Goal: Book appointment/travel/reservation

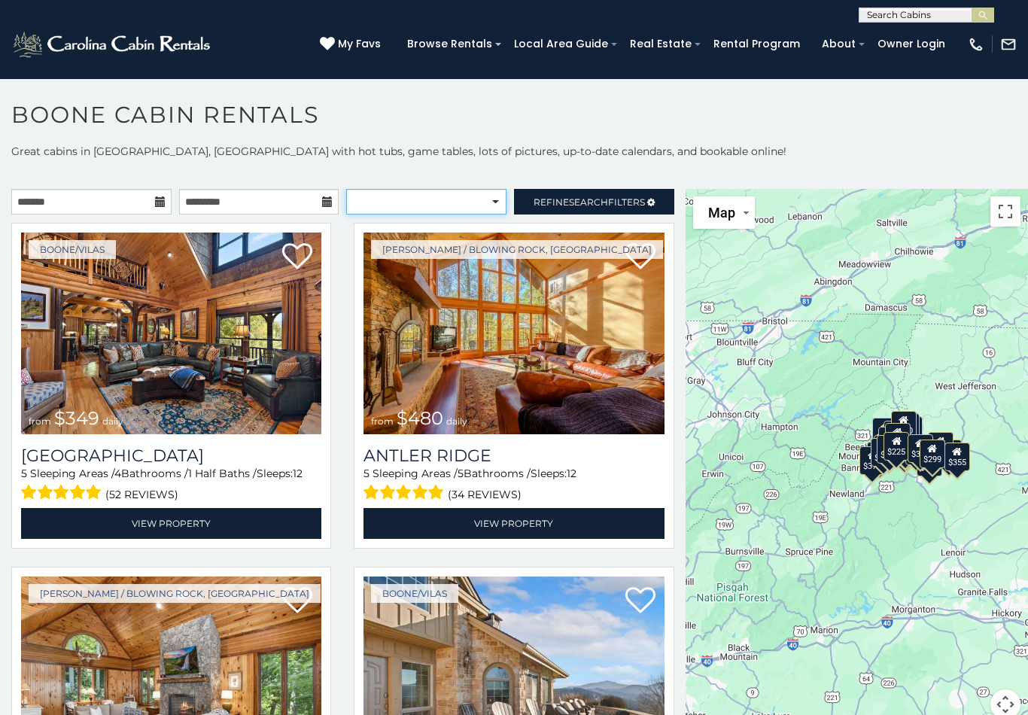
click at [495, 197] on select "**********" at bounding box center [426, 202] width 160 height 26
select select "**********"
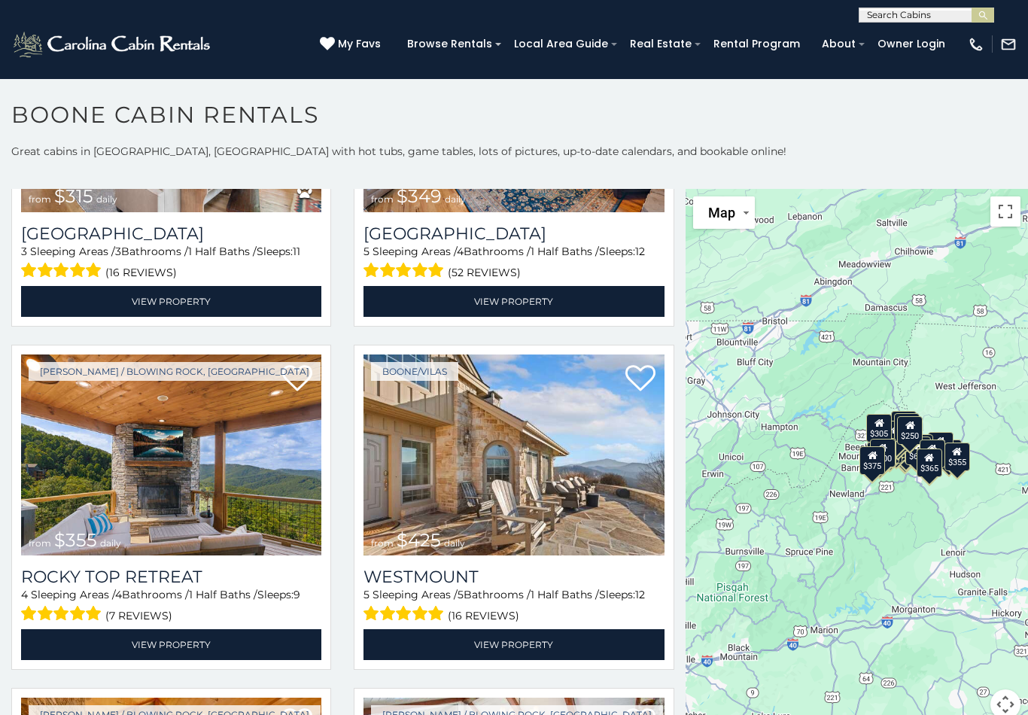
scroll to position [223, 0]
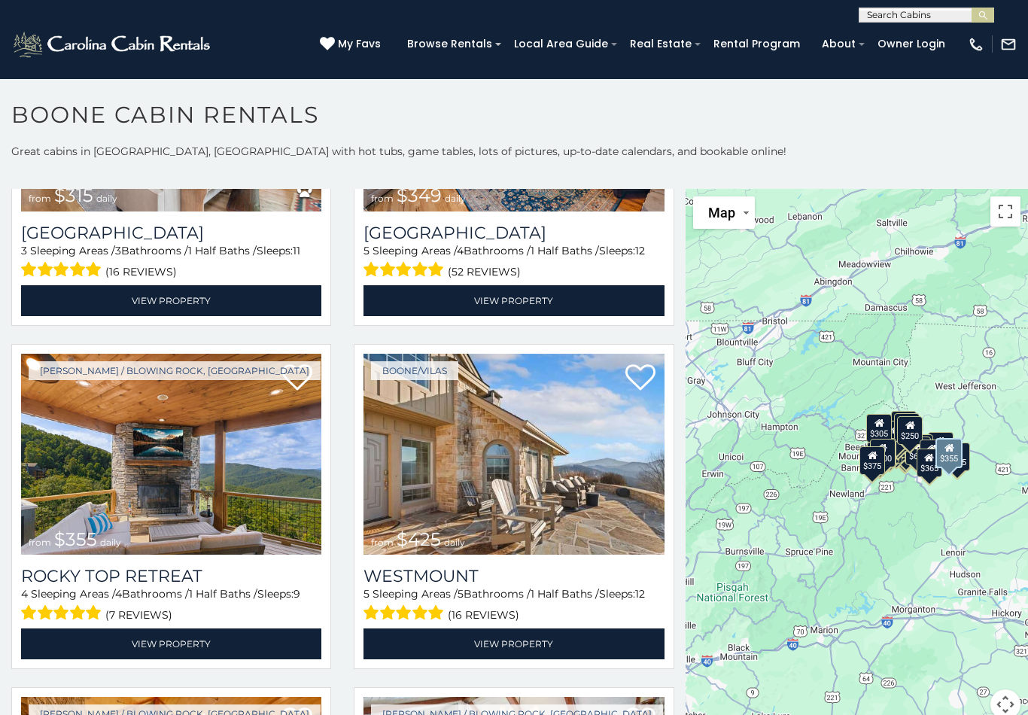
click at [205, 633] on link "View Property" at bounding box center [171, 643] width 300 height 31
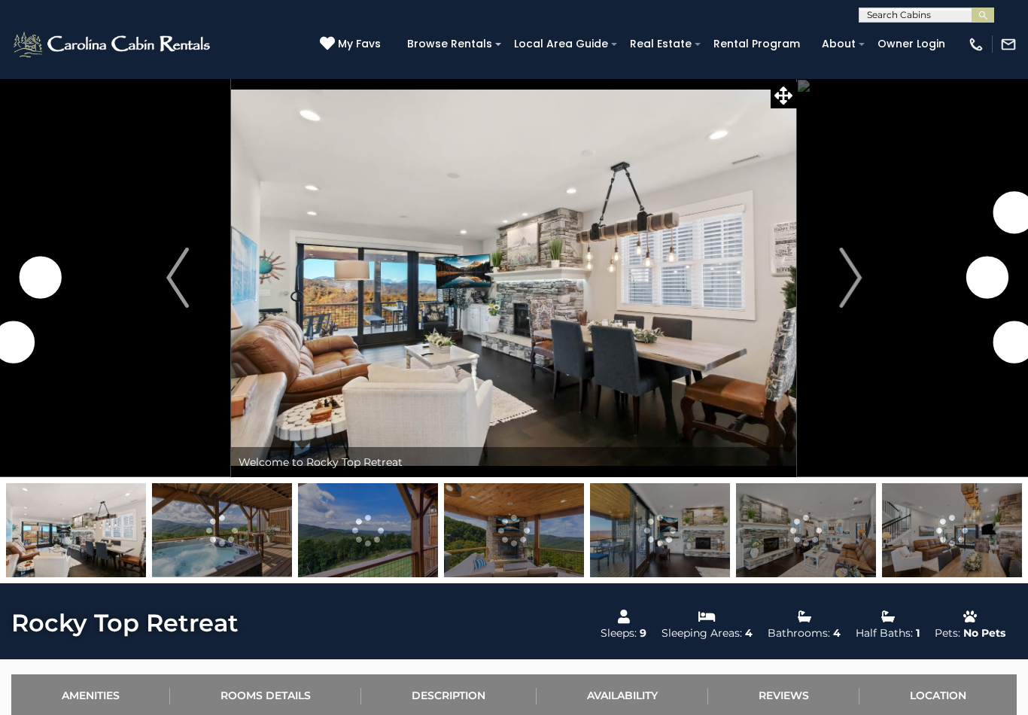
click at [849, 287] on img "Next" at bounding box center [850, 278] width 23 height 60
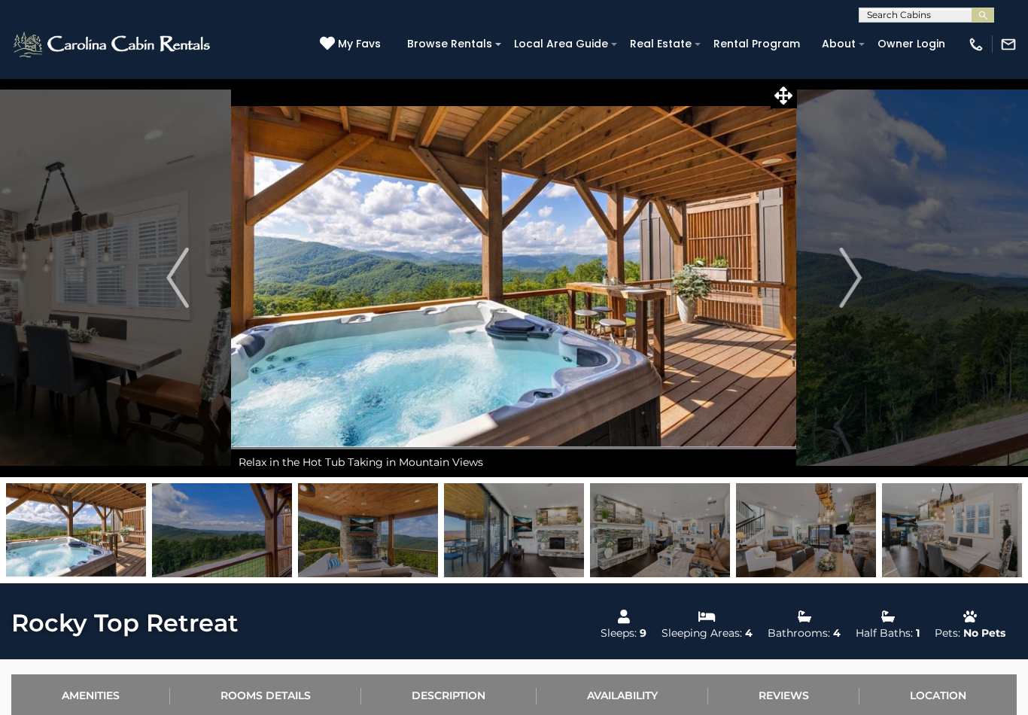
click at [843, 278] on img "Next" at bounding box center [850, 278] width 23 height 60
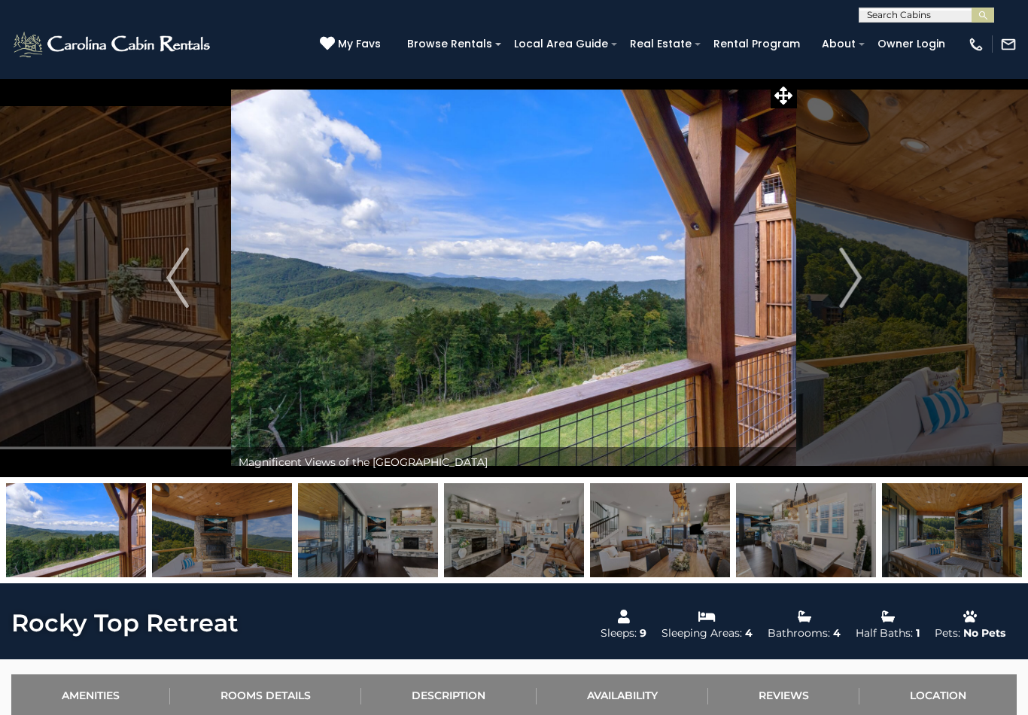
click at [861, 267] on img "Next" at bounding box center [850, 278] width 23 height 60
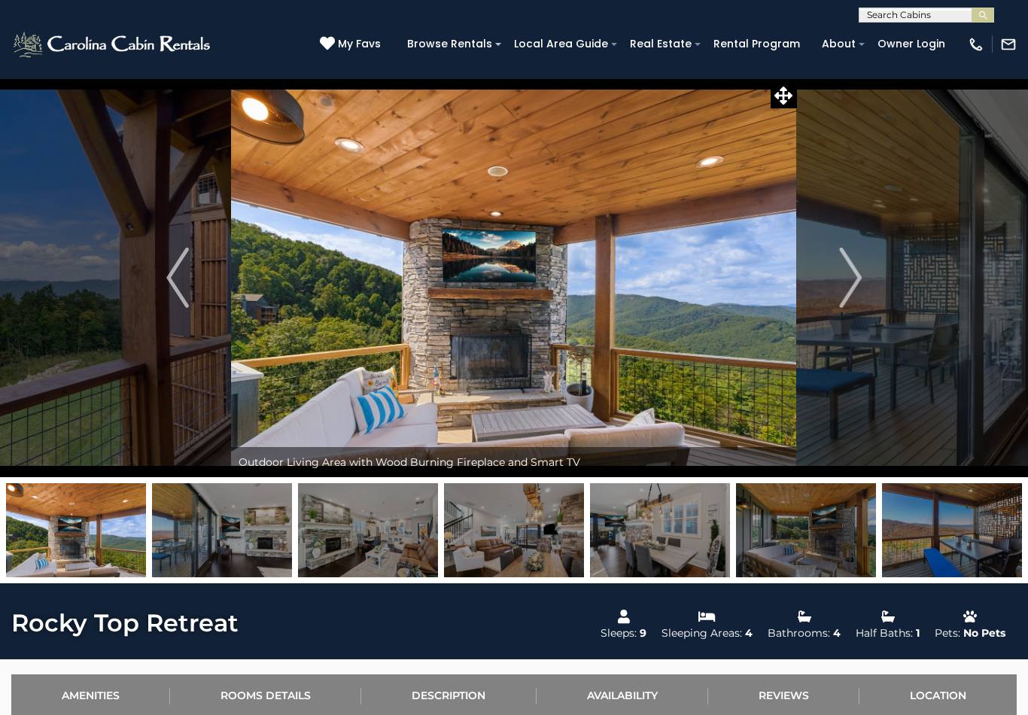
click at [862, 281] on button "Next" at bounding box center [850, 277] width 107 height 399
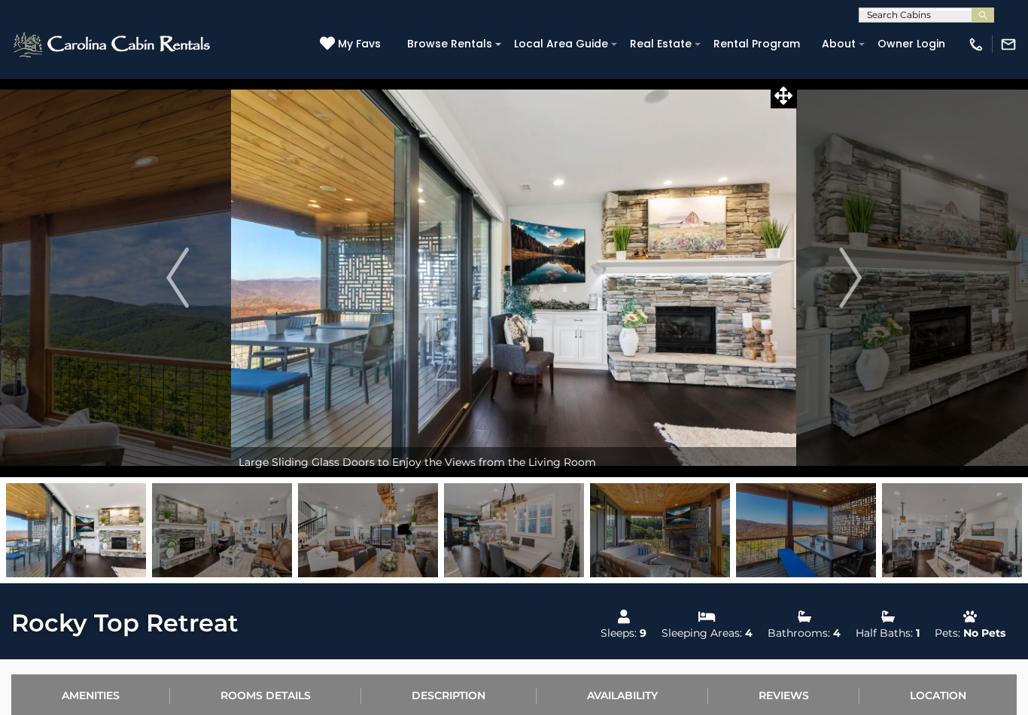
click at [855, 278] on img "Next" at bounding box center [850, 278] width 23 height 60
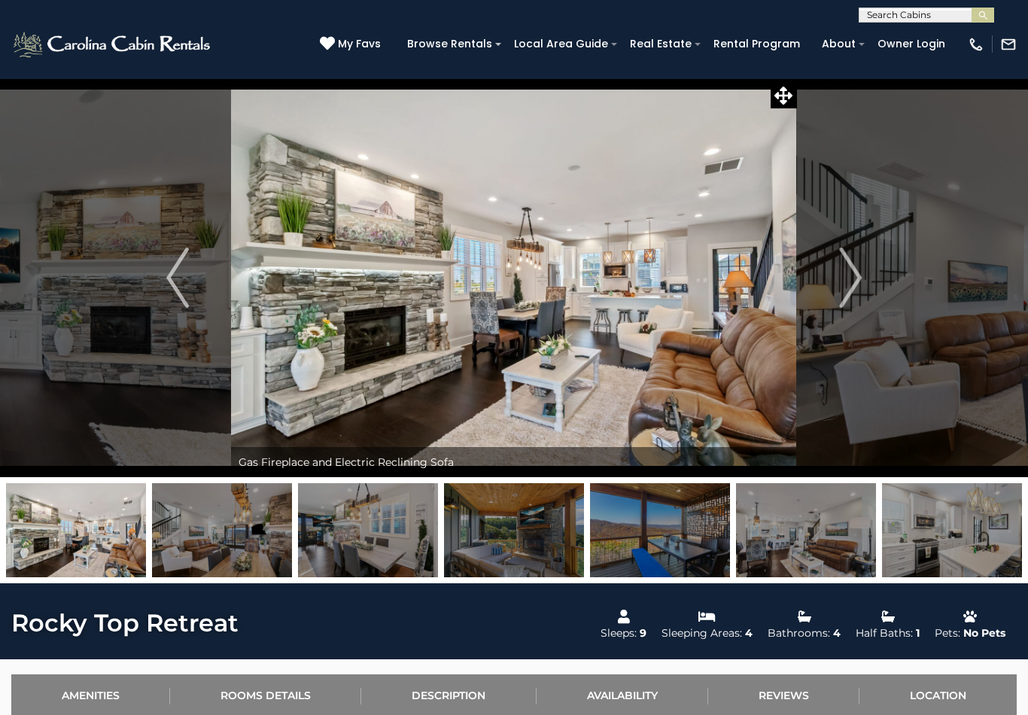
click at [852, 278] on img "Next" at bounding box center [850, 278] width 23 height 60
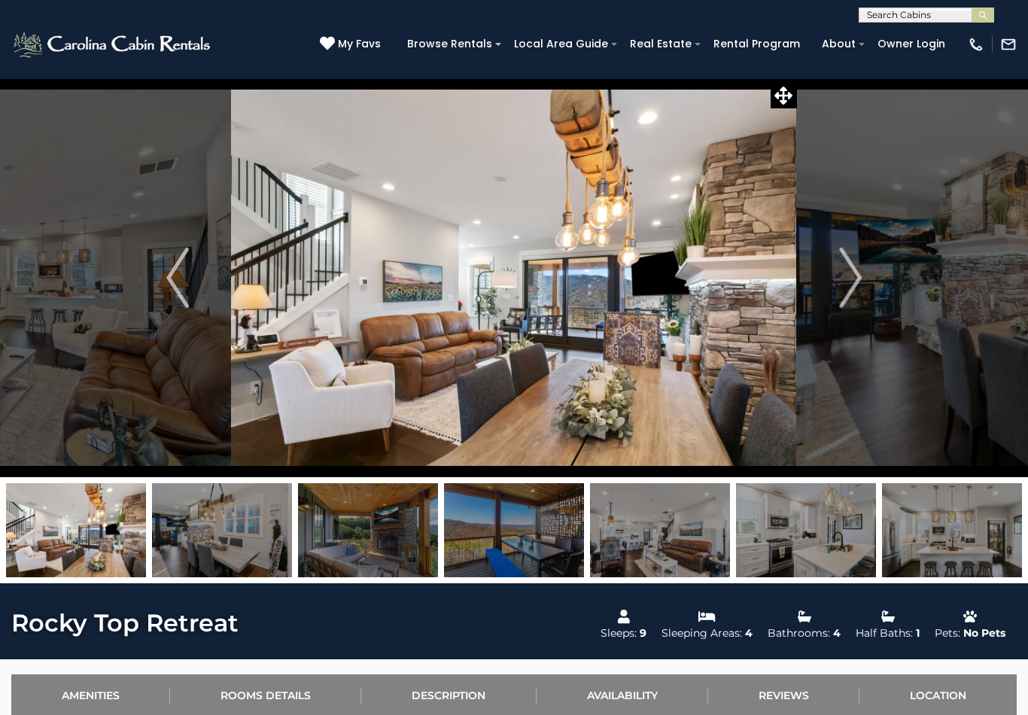
click at [861, 274] on img "Next" at bounding box center [850, 278] width 23 height 60
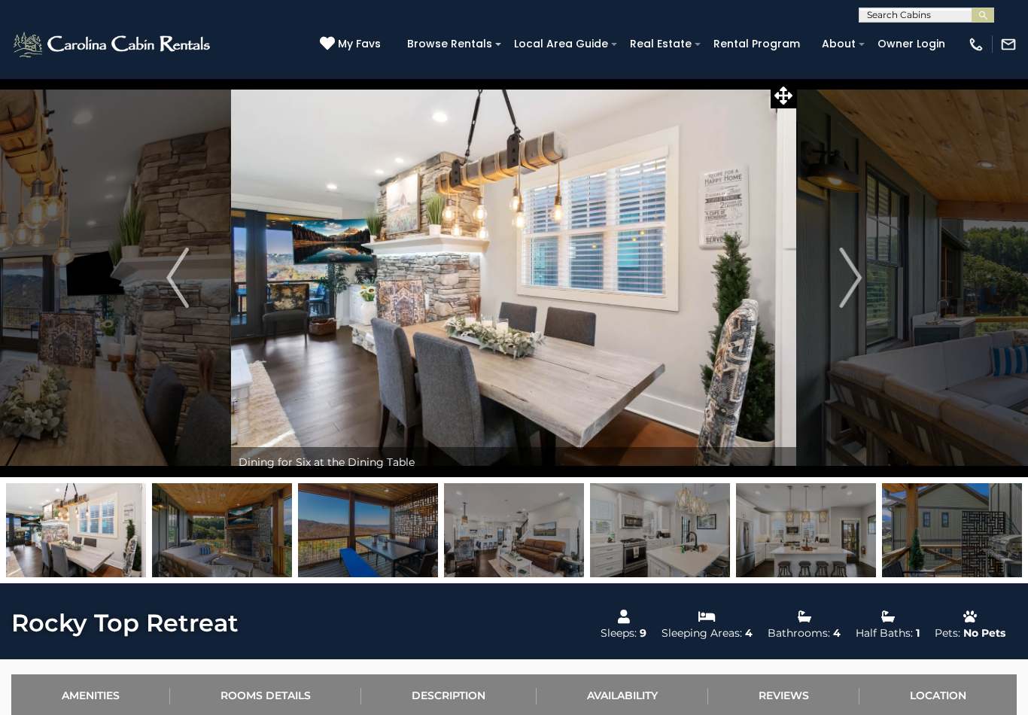
click at [868, 266] on button "Next" at bounding box center [850, 277] width 107 height 399
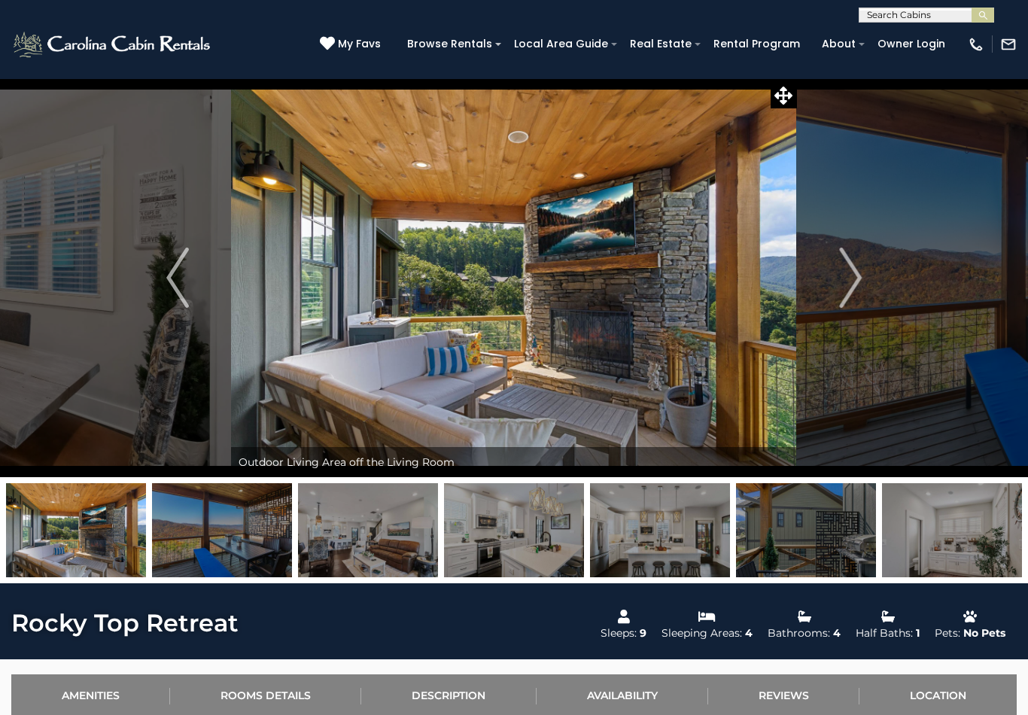
click at [849, 278] on img "Next" at bounding box center [850, 278] width 23 height 60
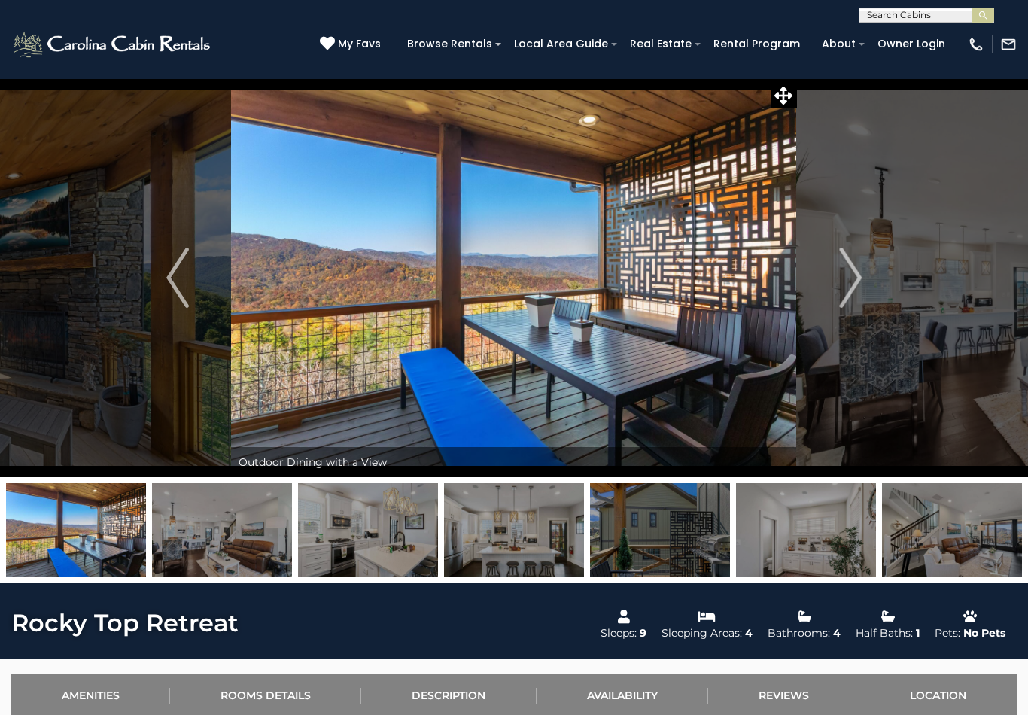
click at [864, 272] on button "Next" at bounding box center [850, 277] width 107 height 399
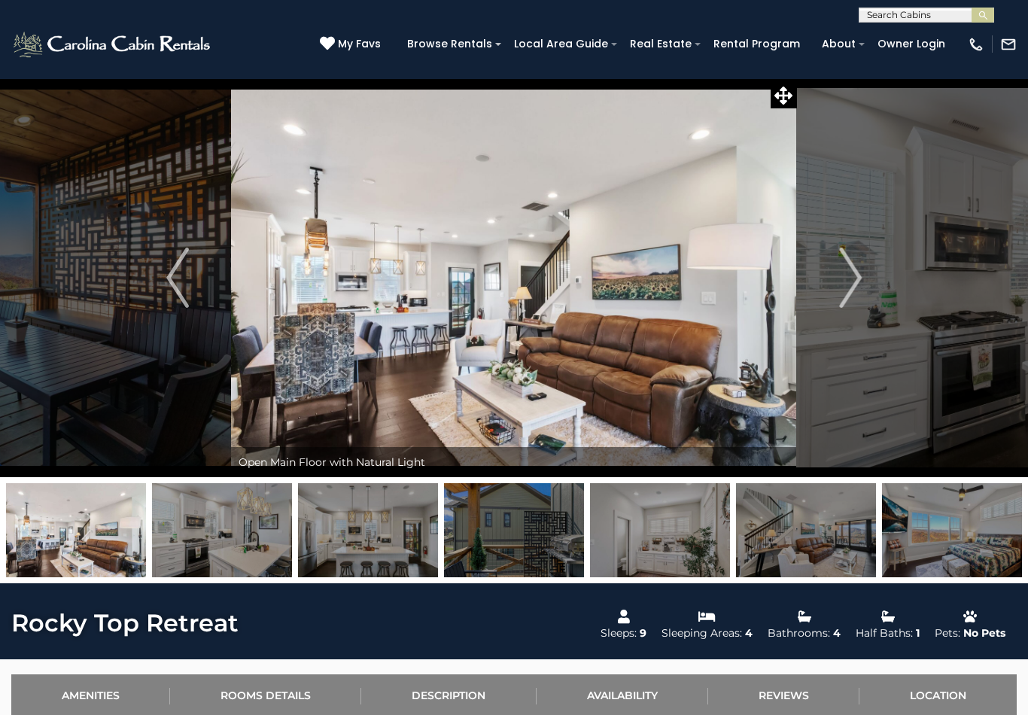
click at [859, 278] on img "Next" at bounding box center [850, 278] width 23 height 60
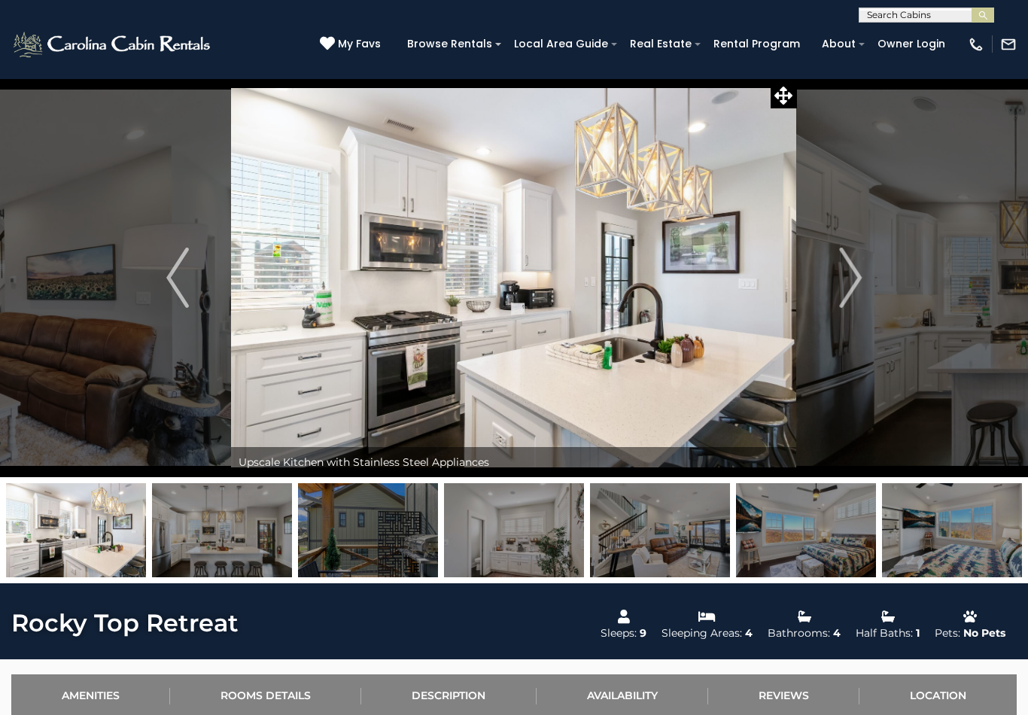
click at [864, 272] on button "Next" at bounding box center [850, 277] width 107 height 399
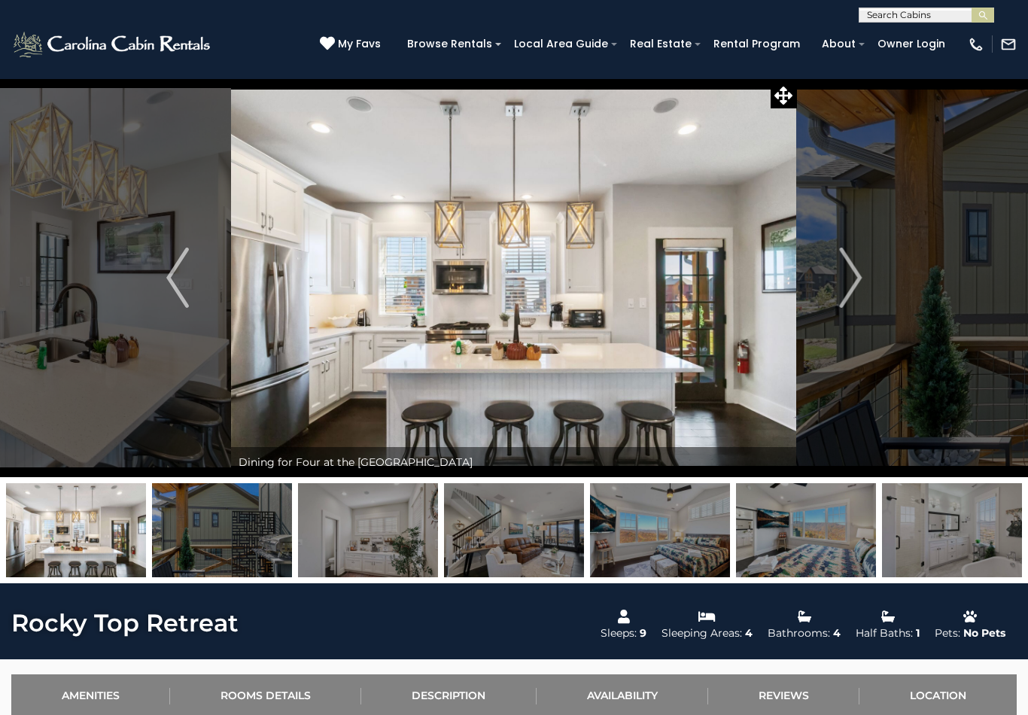
click at [855, 281] on img "Next" at bounding box center [850, 278] width 23 height 60
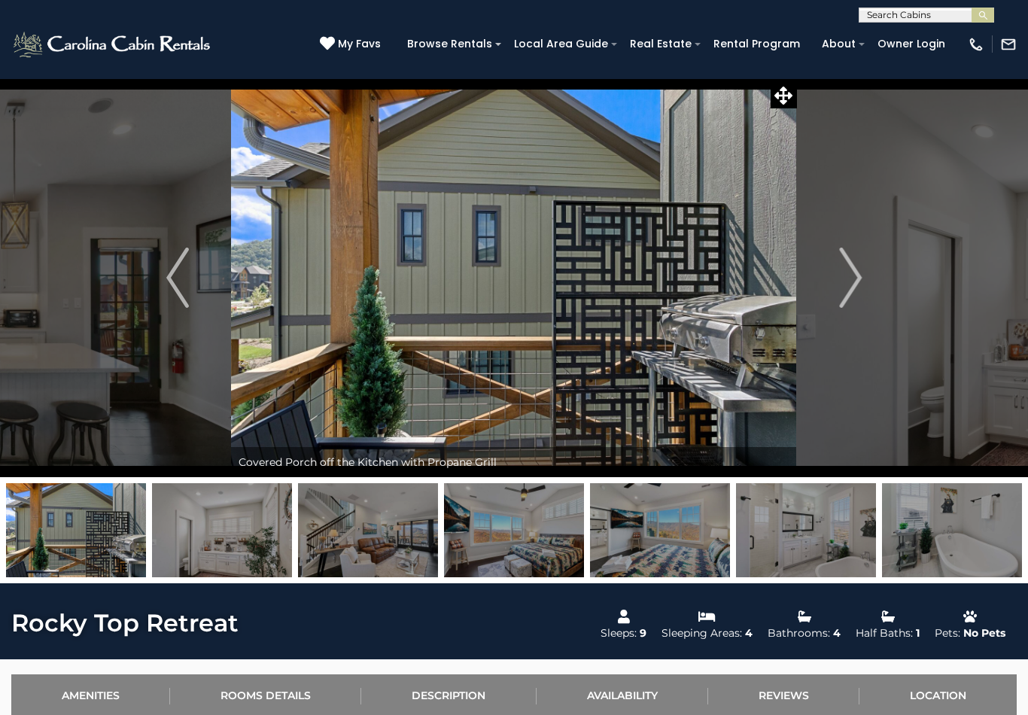
click at [859, 279] on img "Next" at bounding box center [850, 278] width 23 height 60
